Goal: Navigation & Orientation: Find specific page/section

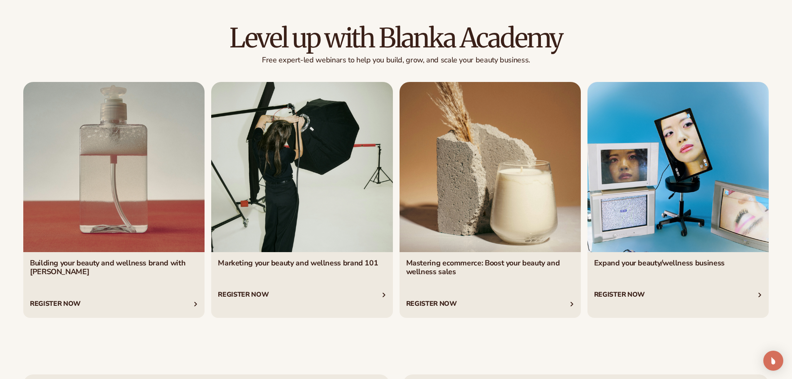
scroll to position [1656, 0]
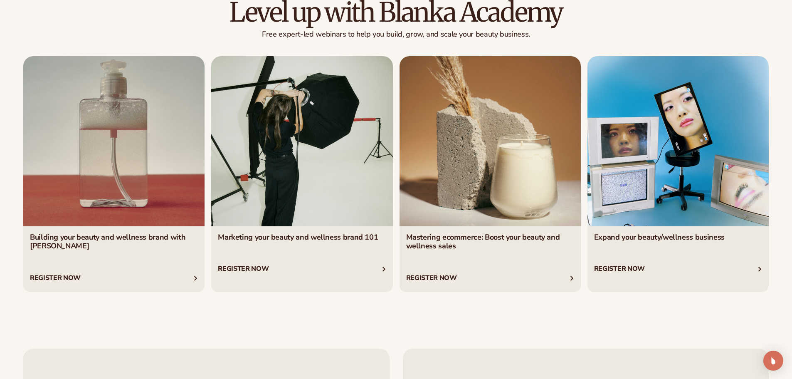
drag, startPoint x: 0, startPoint y: 0, endPoint x: 798, endPoint y: 266, distance: 840.9
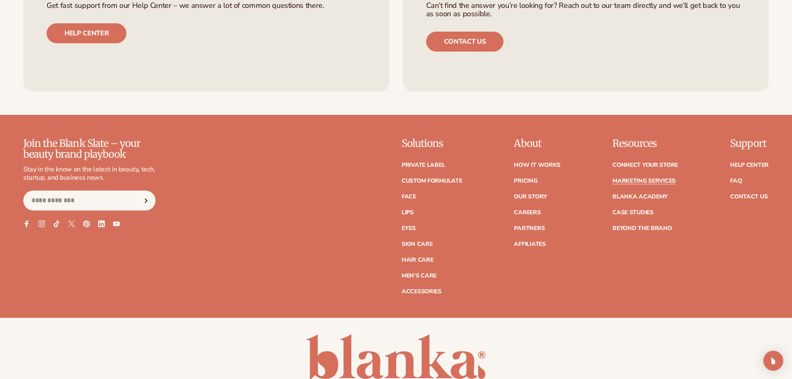
scroll to position [2087, 0]
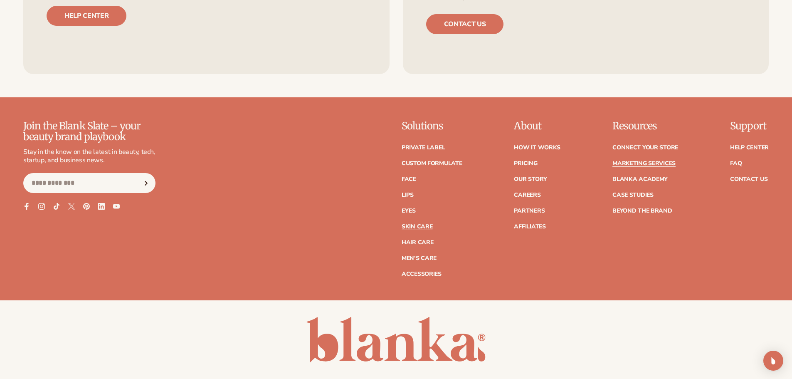
click at [420, 225] on link "Skin Care" at bounding box center [417, 227] width 31 height 6
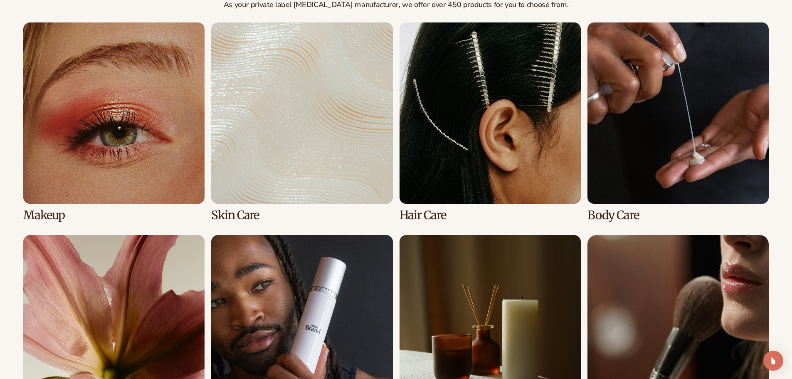
scroll to position [632, 0]
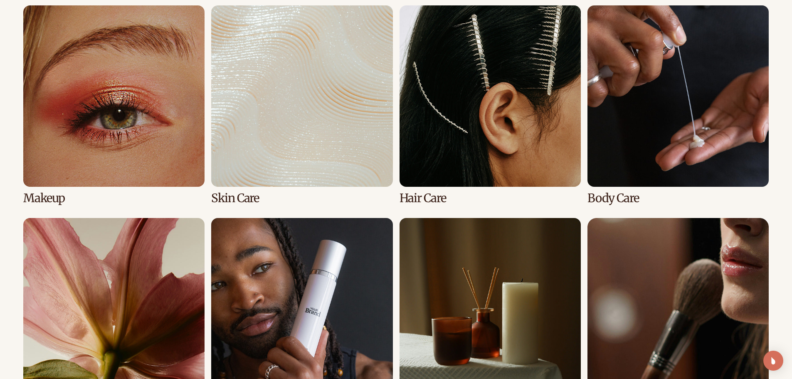
click at [296, 116] on link "2 / 8" at bounding box center [301, 104] width 181 height 199
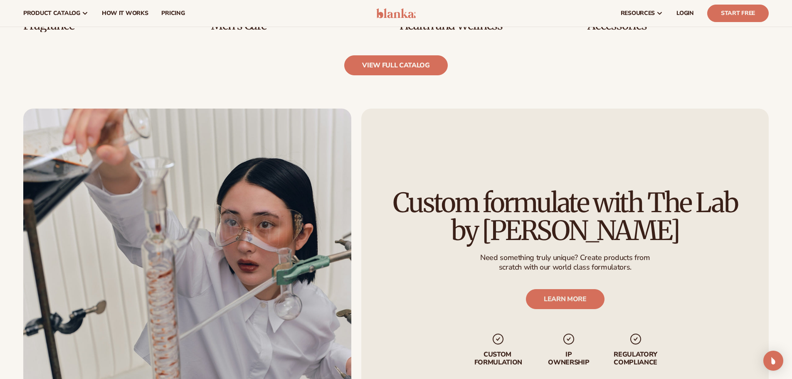
scroll to position [367, 0]
